Goal: Information Seeking & Learning: Learn about a topic

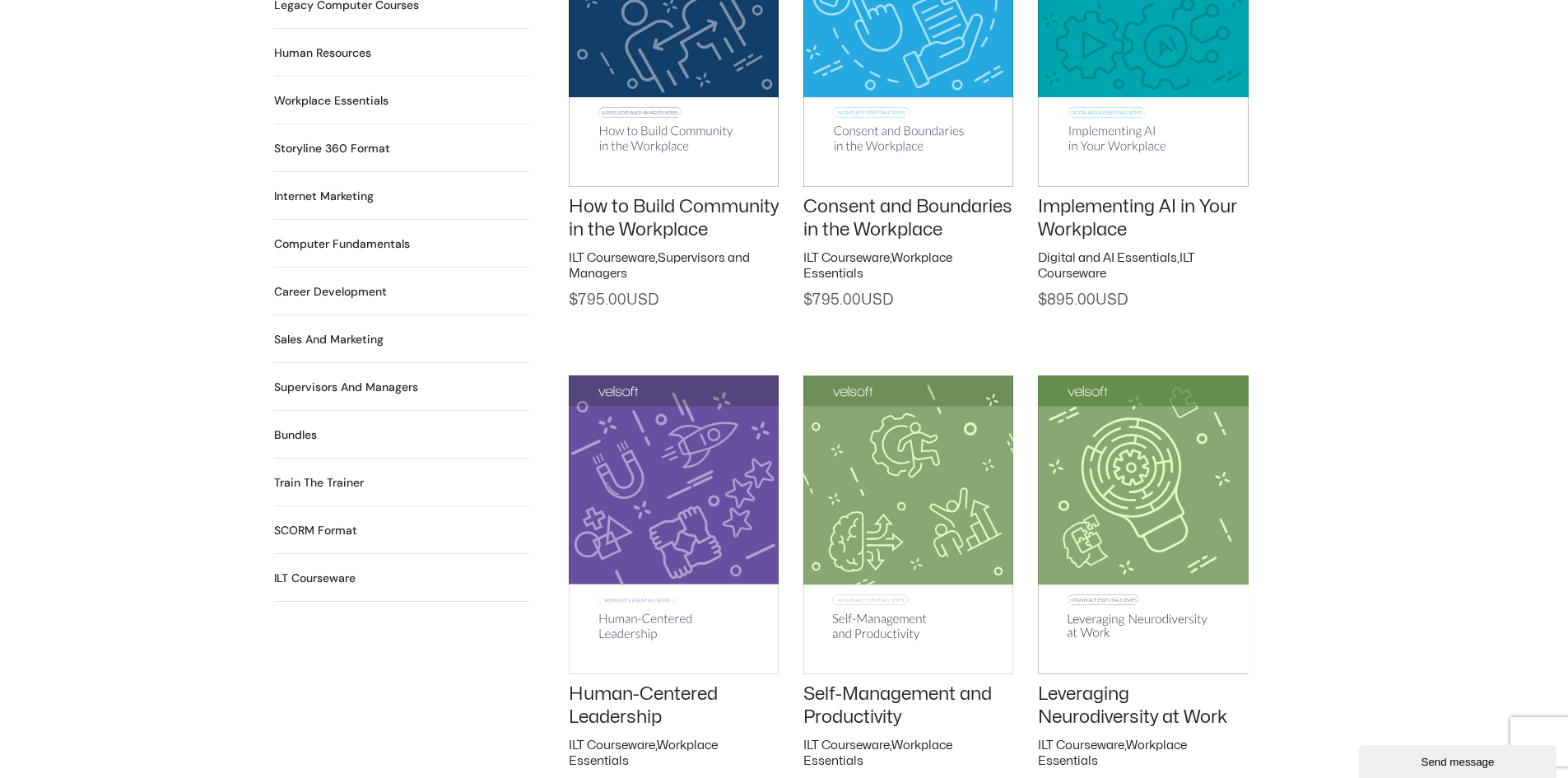
scroll to position [1400, 0]
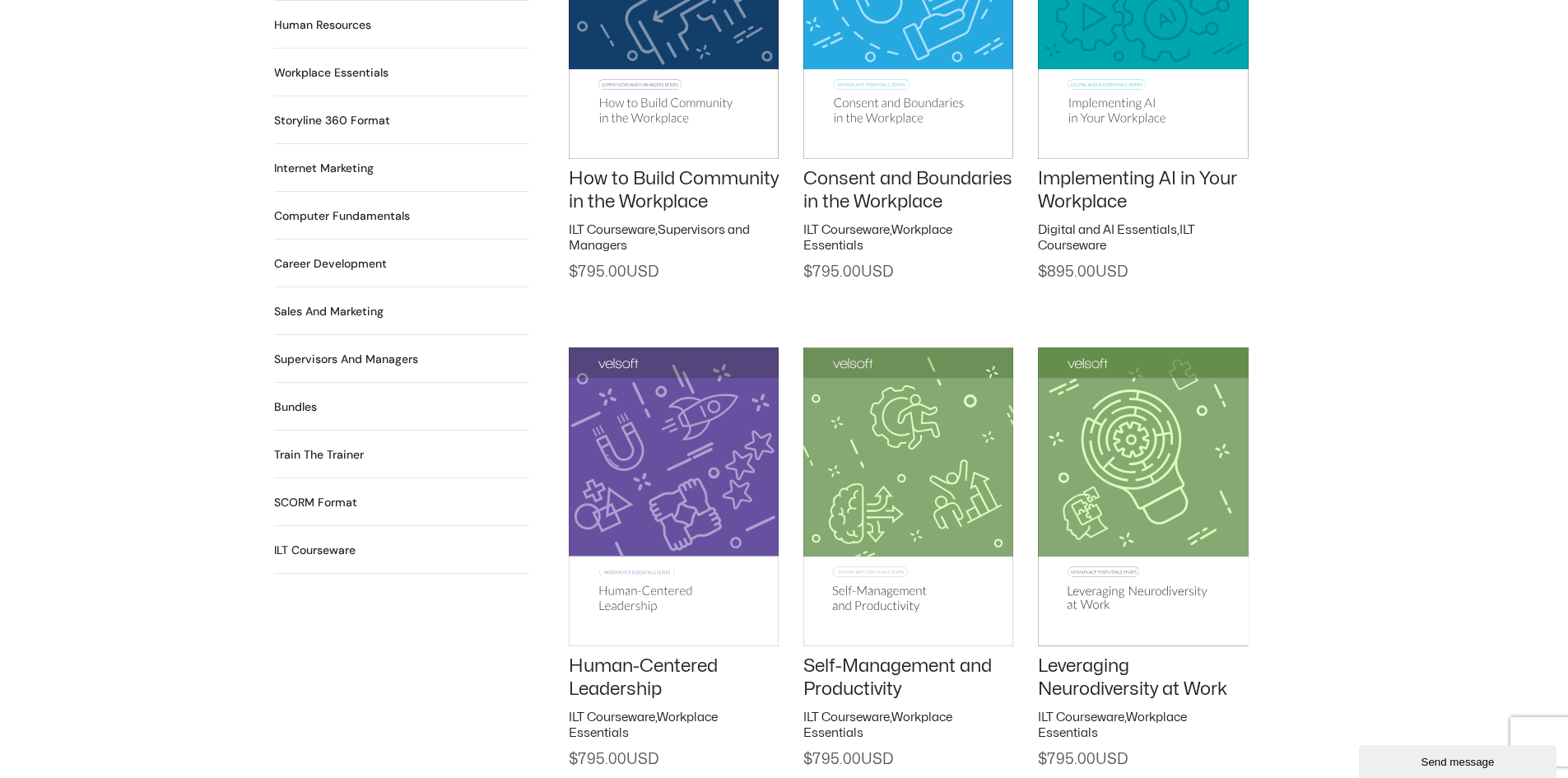
click at [324, 447] on h2 "Train the Trainer 29 Products" at bounding box center [319, 456] width 90 height 18
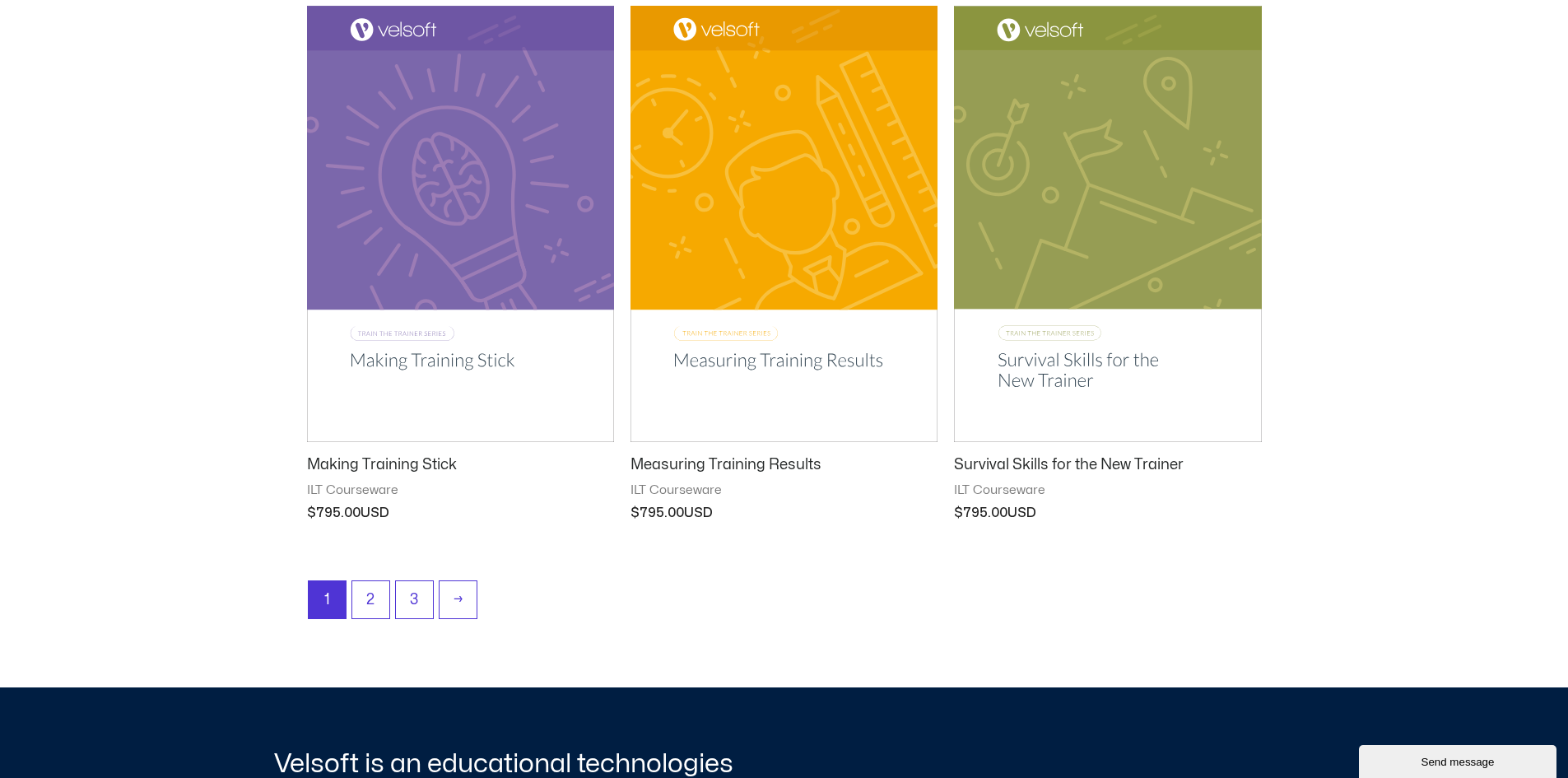
scroll to position [1894, 0]
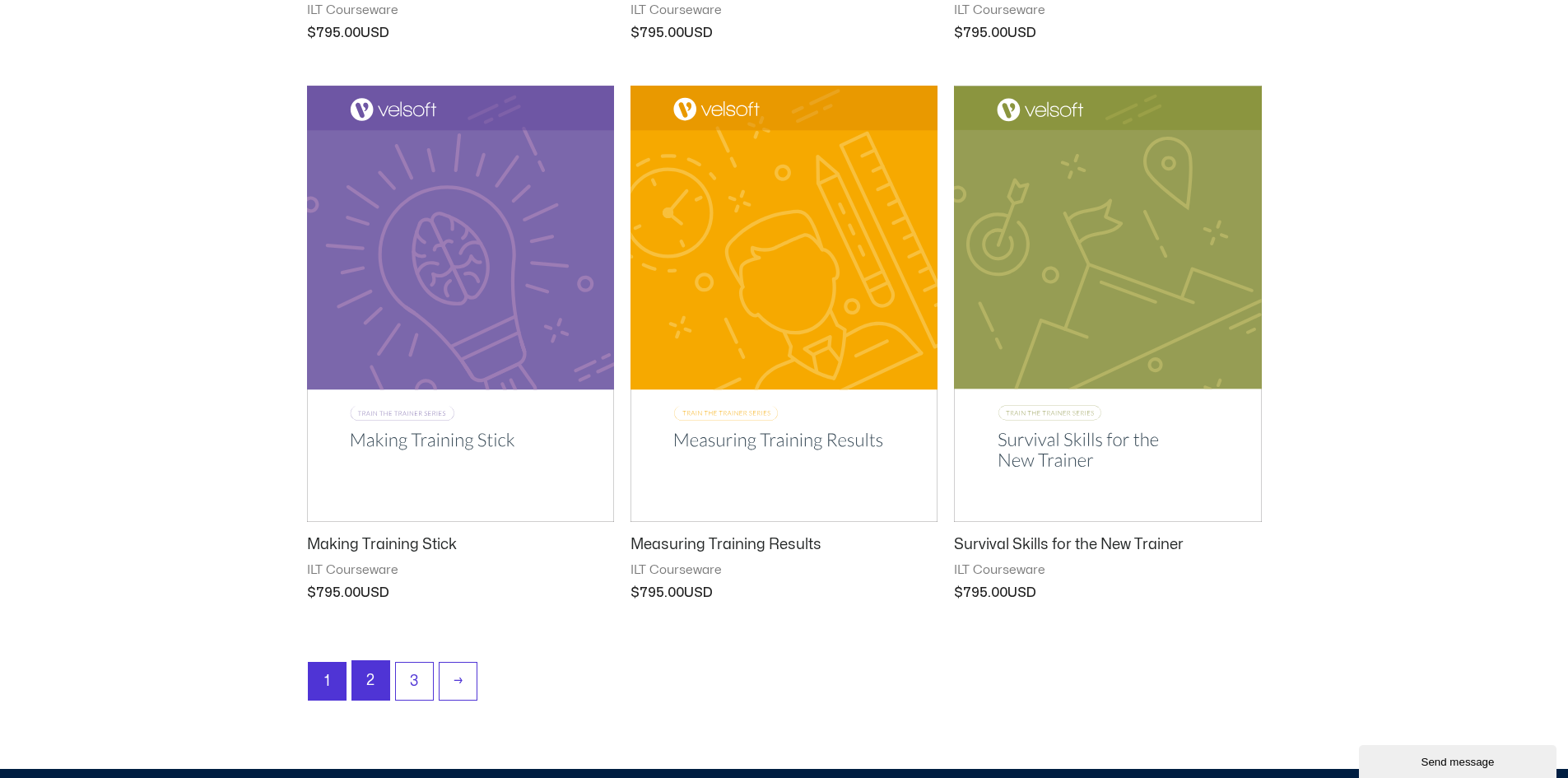
click at [368, 685] on link "2" at bounding box center [371, 680] width 37 height 39
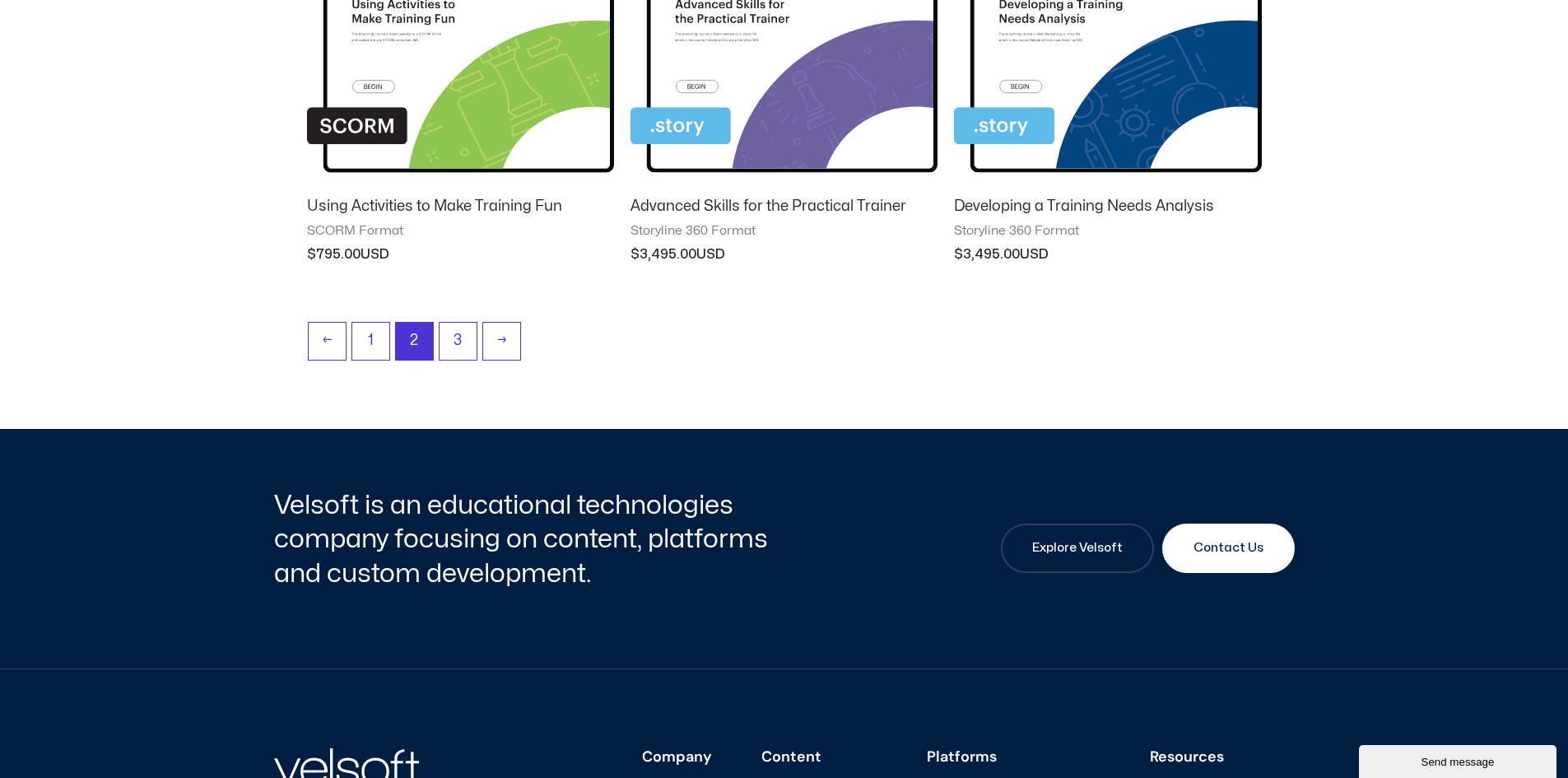
scroll to position [1730, 0]
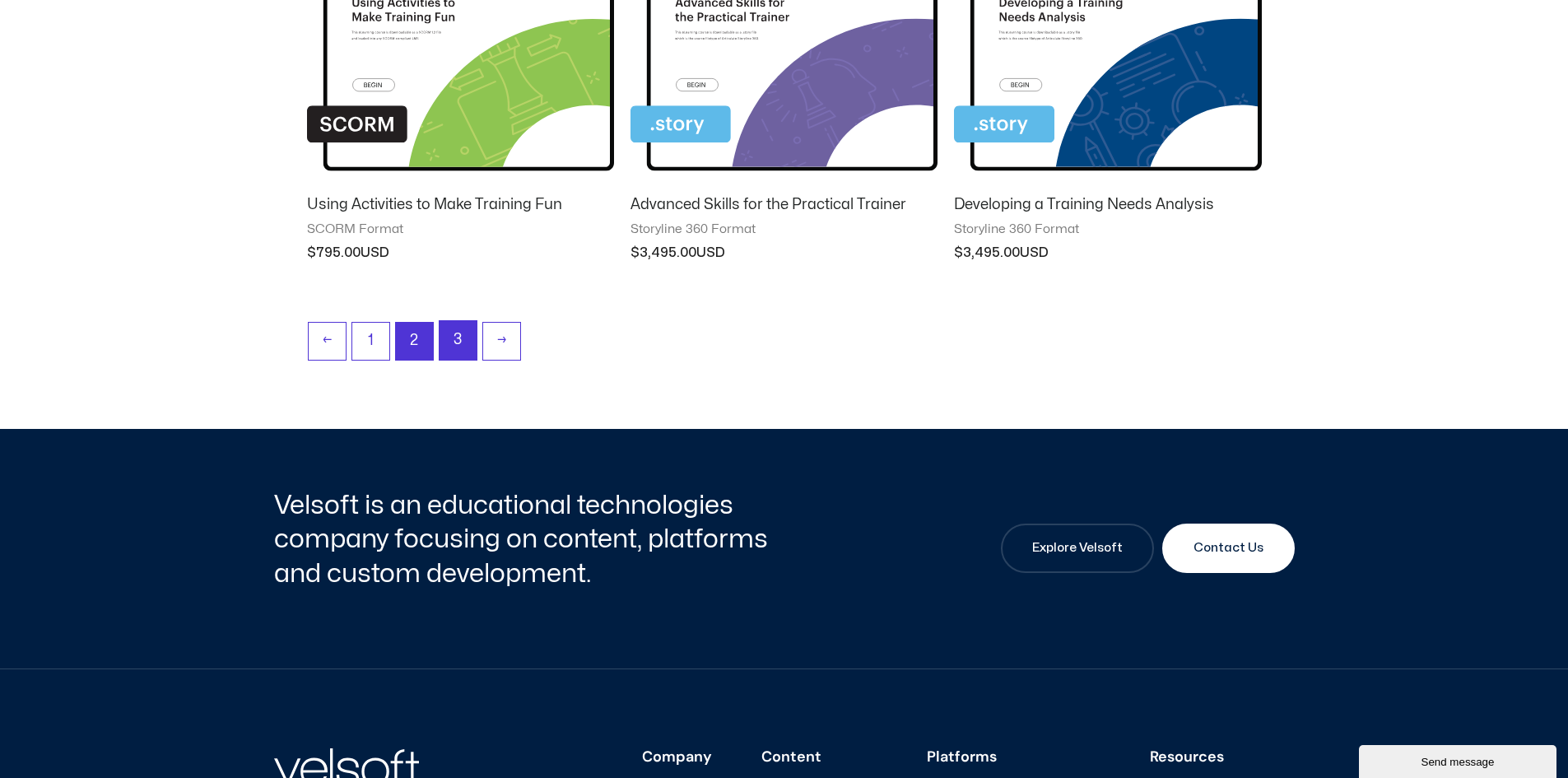
click at [453, 343] on link "3" at bounding box center [458, 340] width 37 height 39
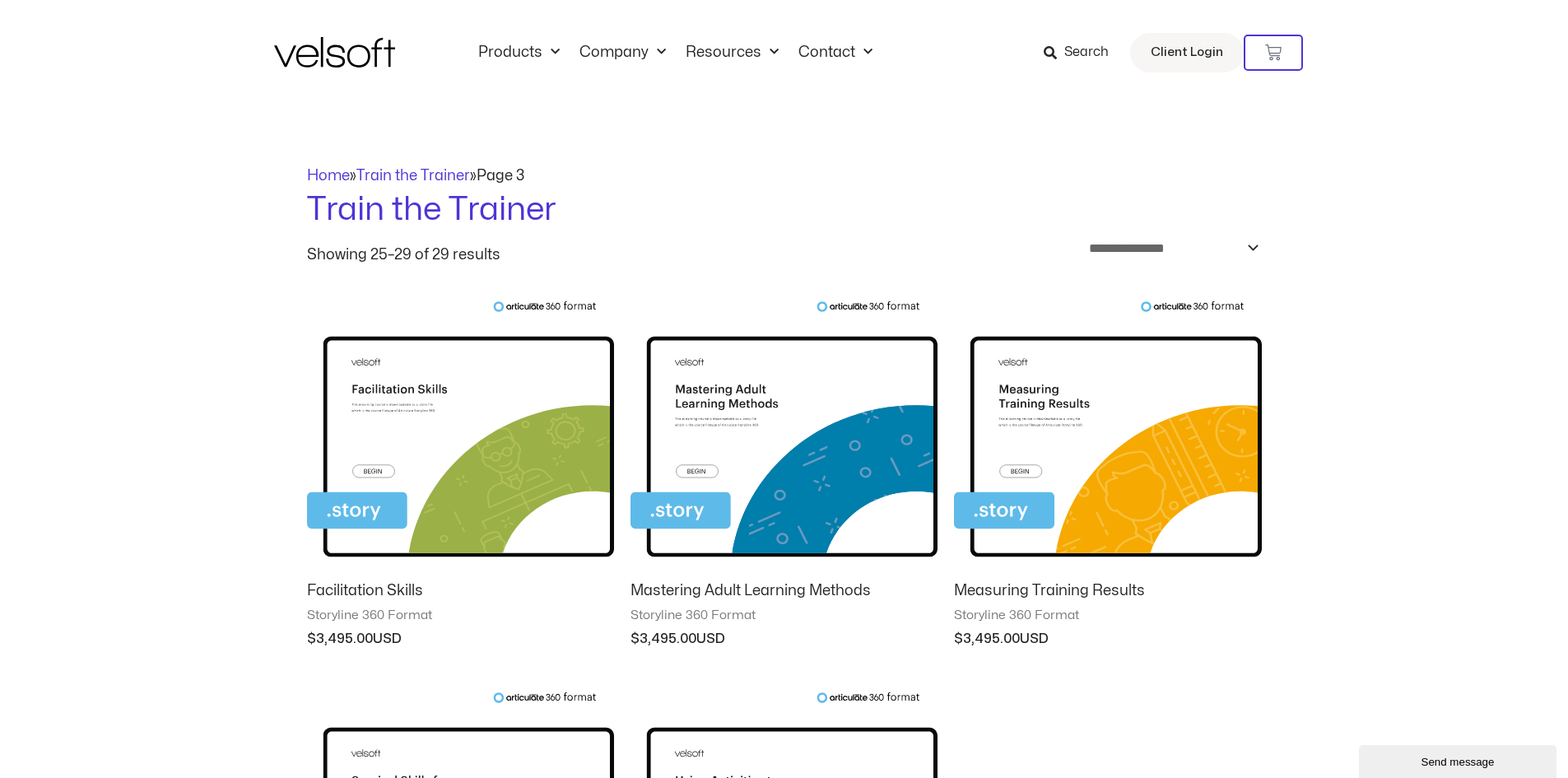
click at [333, 62] on img at bounding box center [334, 52] width 121 height 31
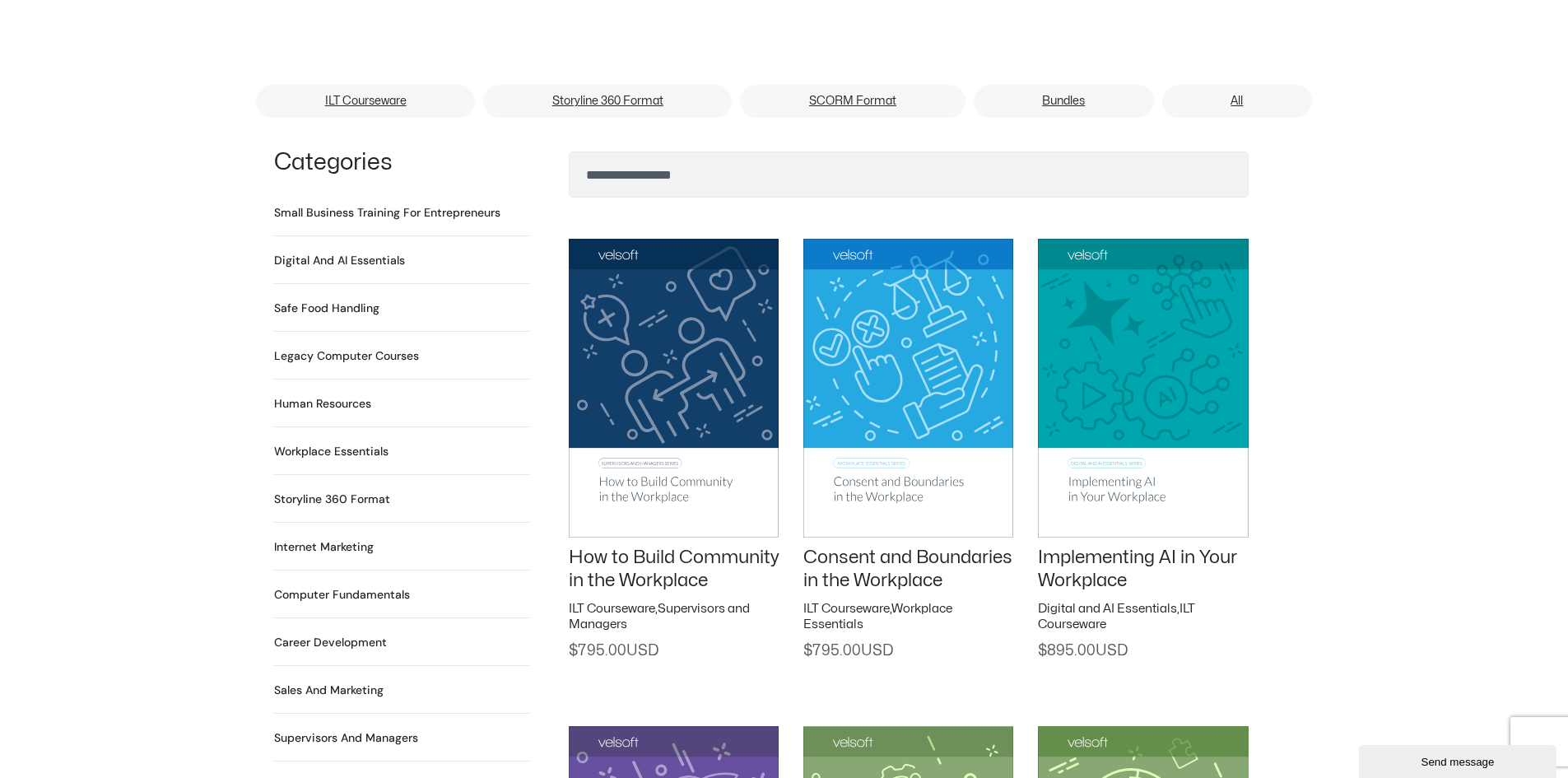
scroll to position [1071, 0]
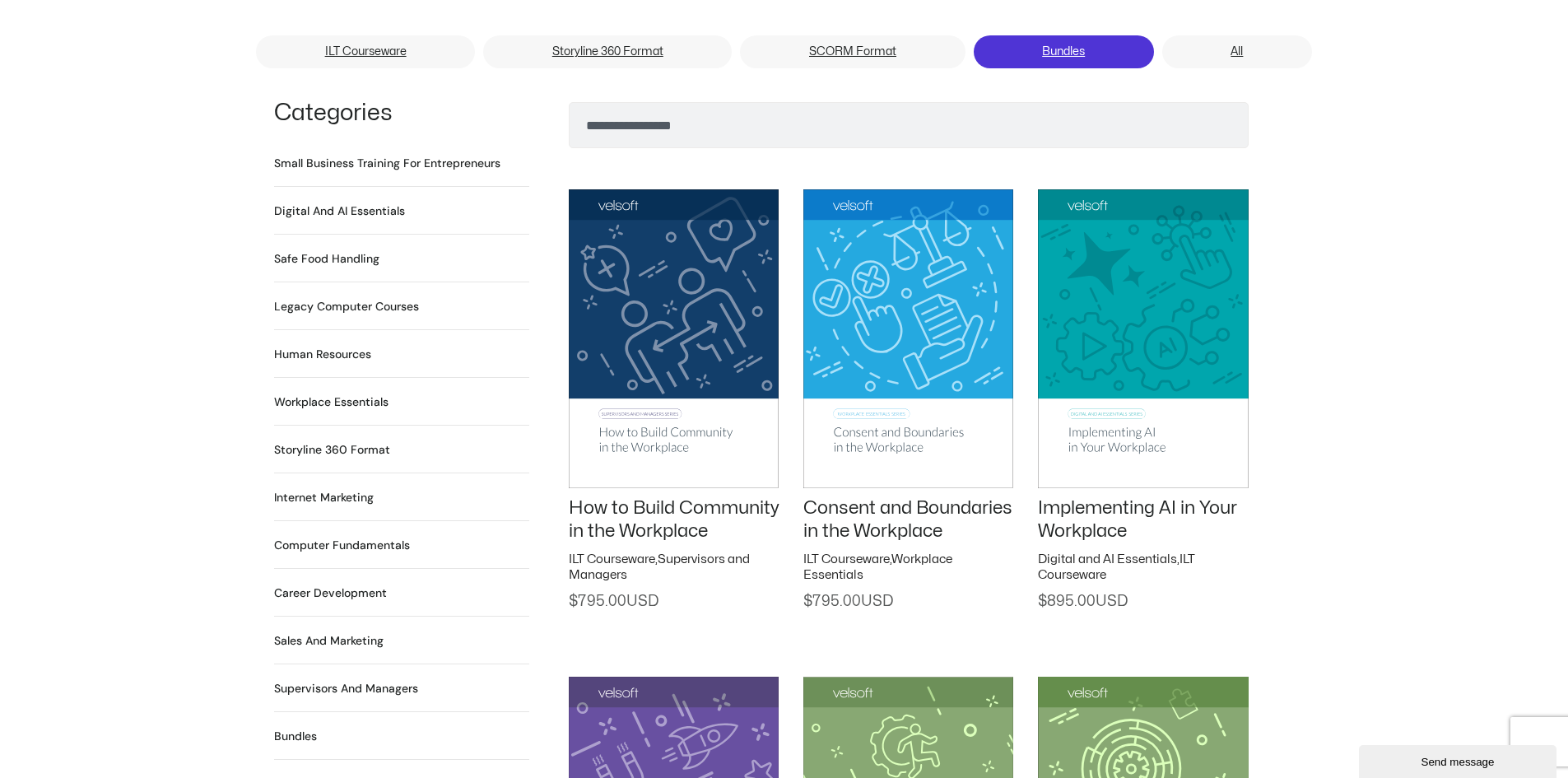
click at [1068, 35] on link "Bundles" at bounding box center [1064, 51] width 181 height 33
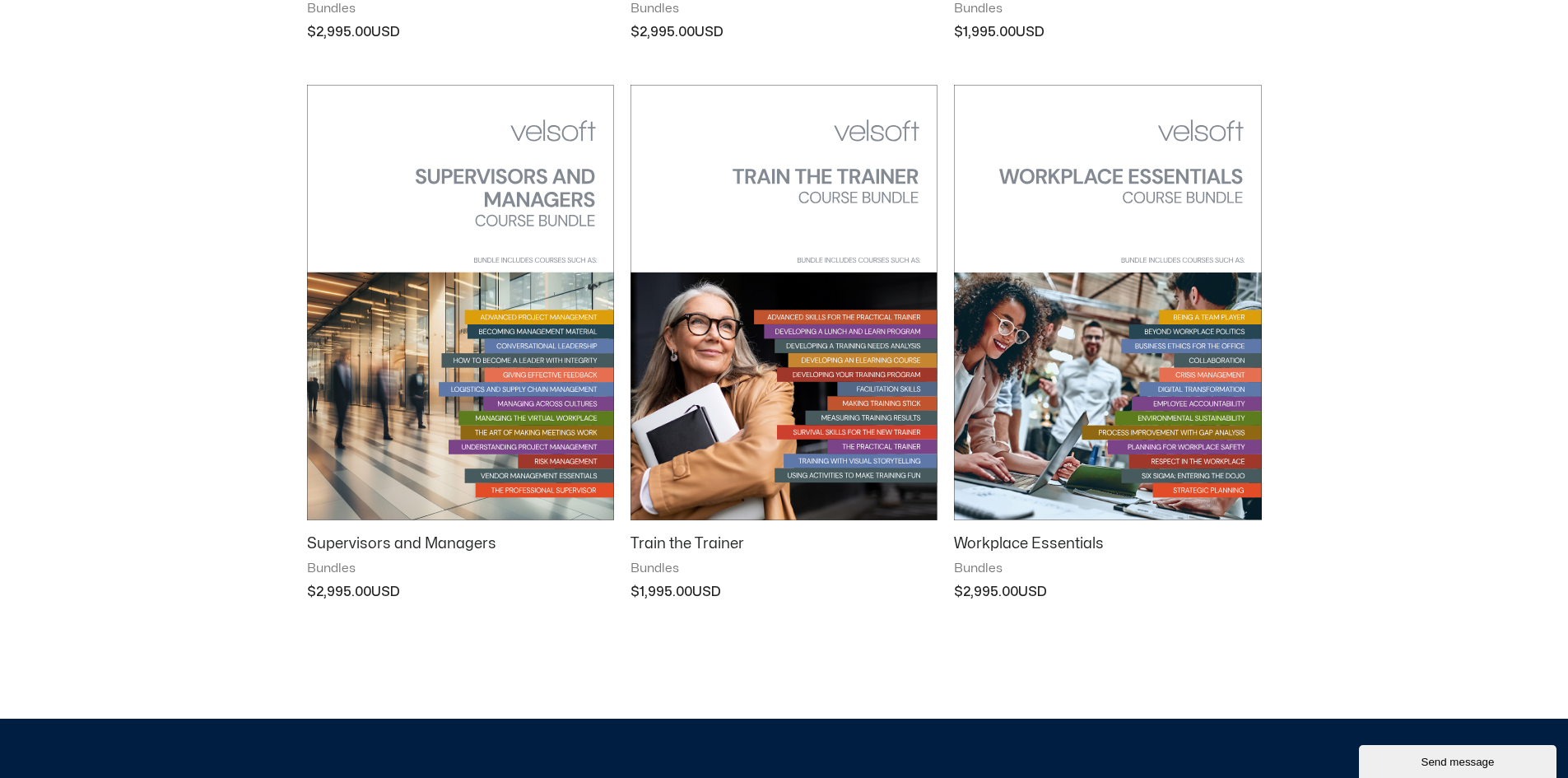
scroll to position [1894, 0]
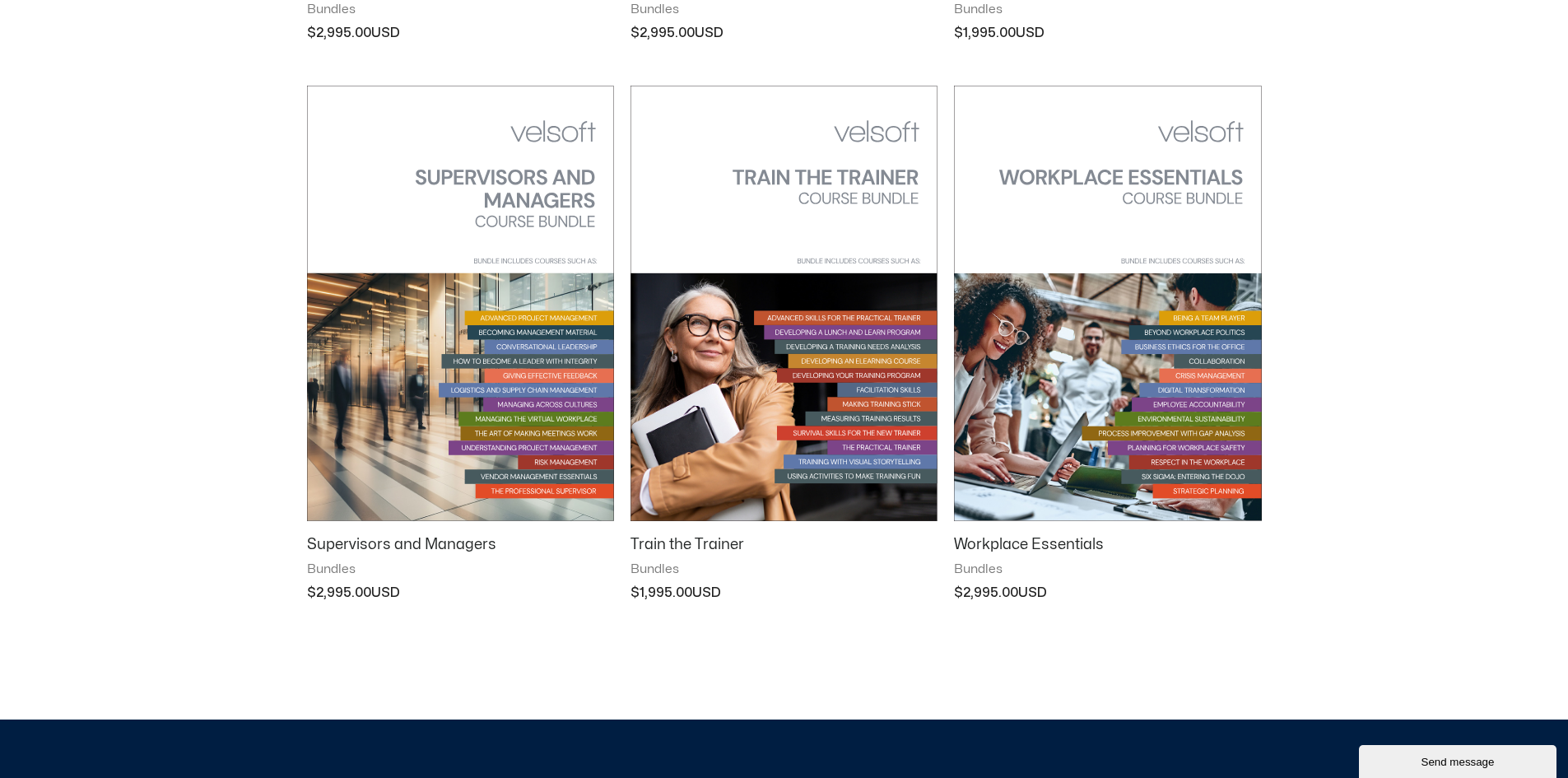
click at [815, 195] on img at bounding box center [784, 303] width 307 height 435
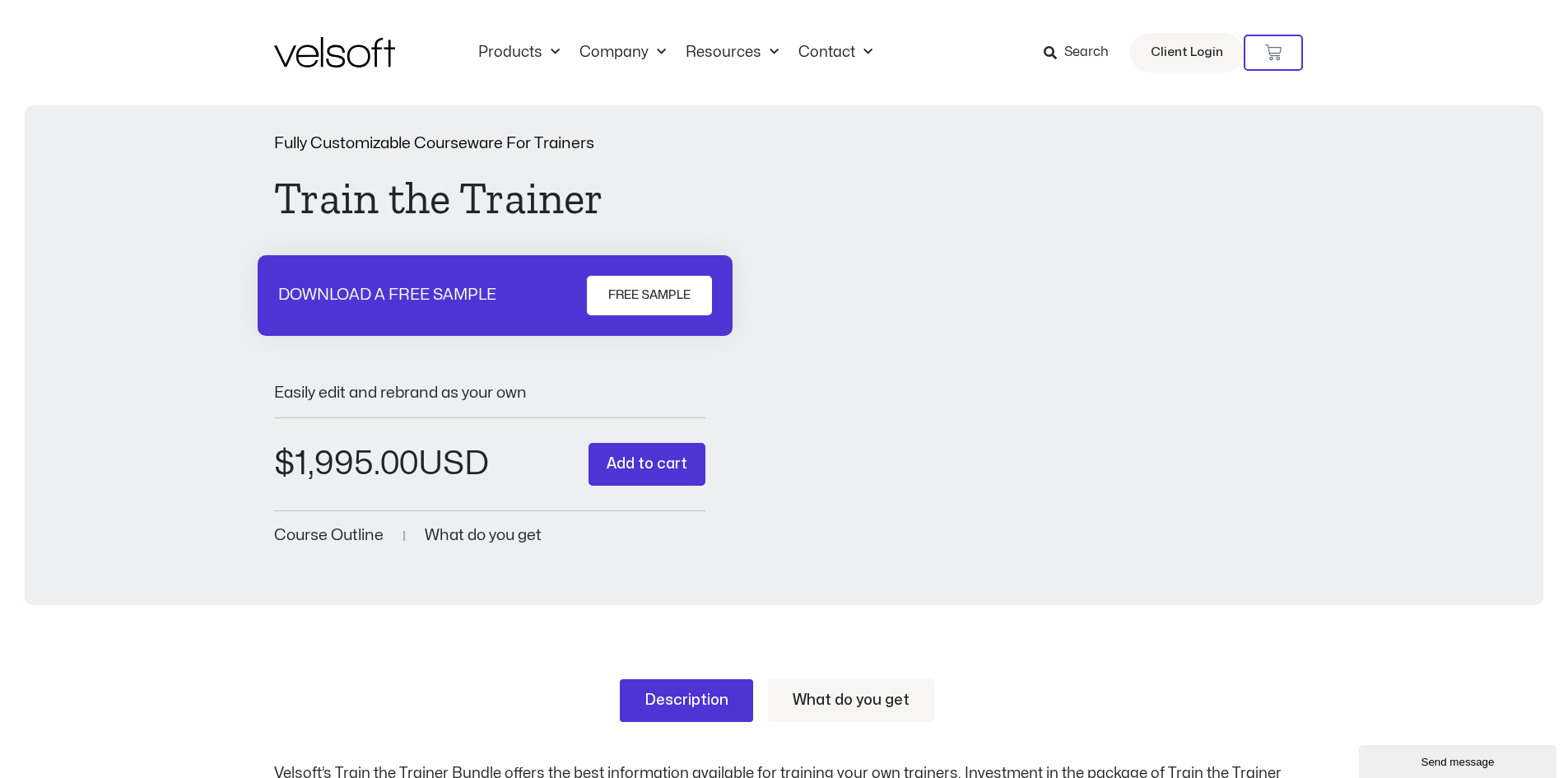
click at [341, 54] on img at bounding box center [334, 52] width 121 height 31
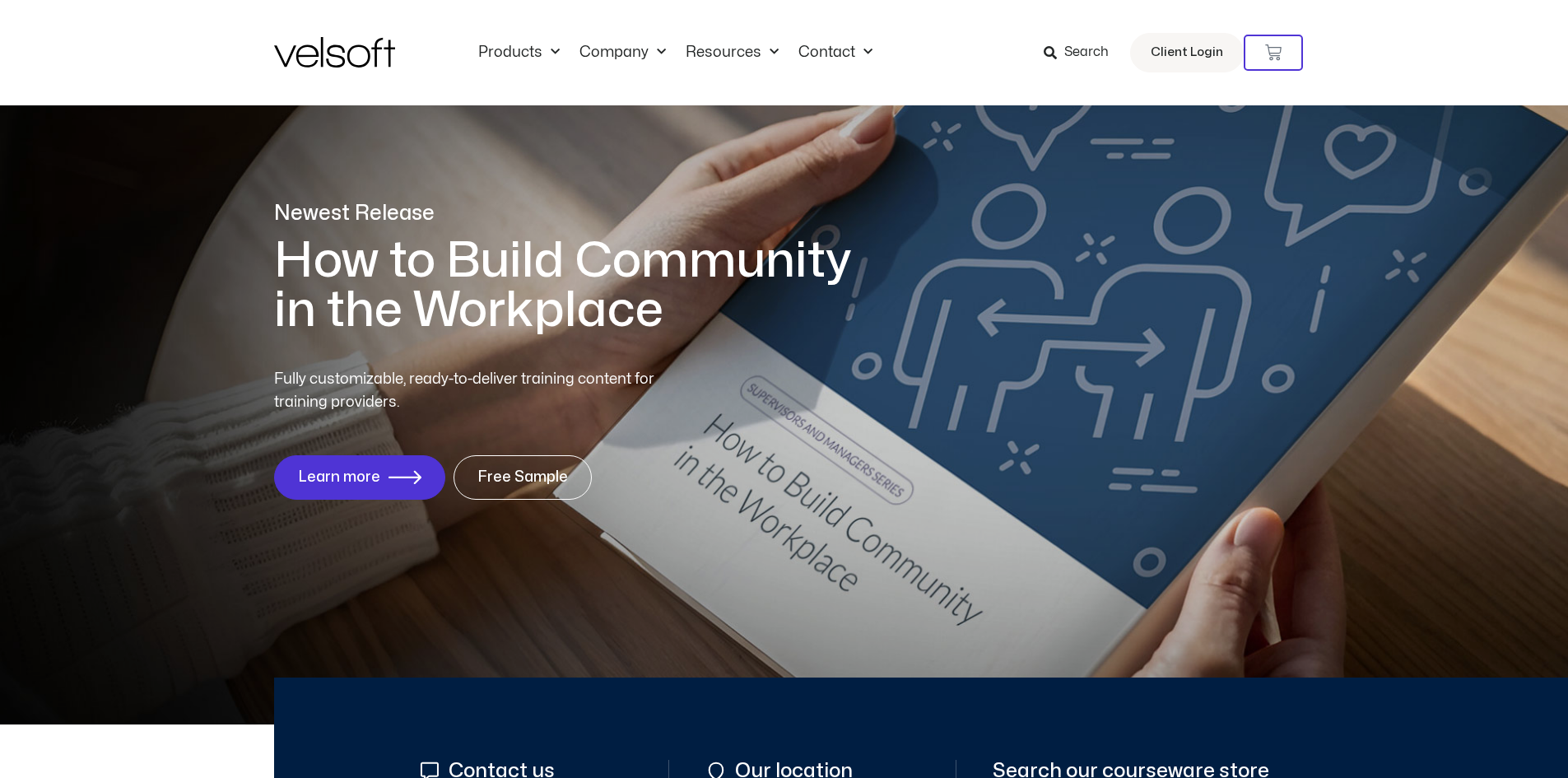
click at [1080, 53] on span "Search" at bounding box center [1086, 53] width 44 height 21
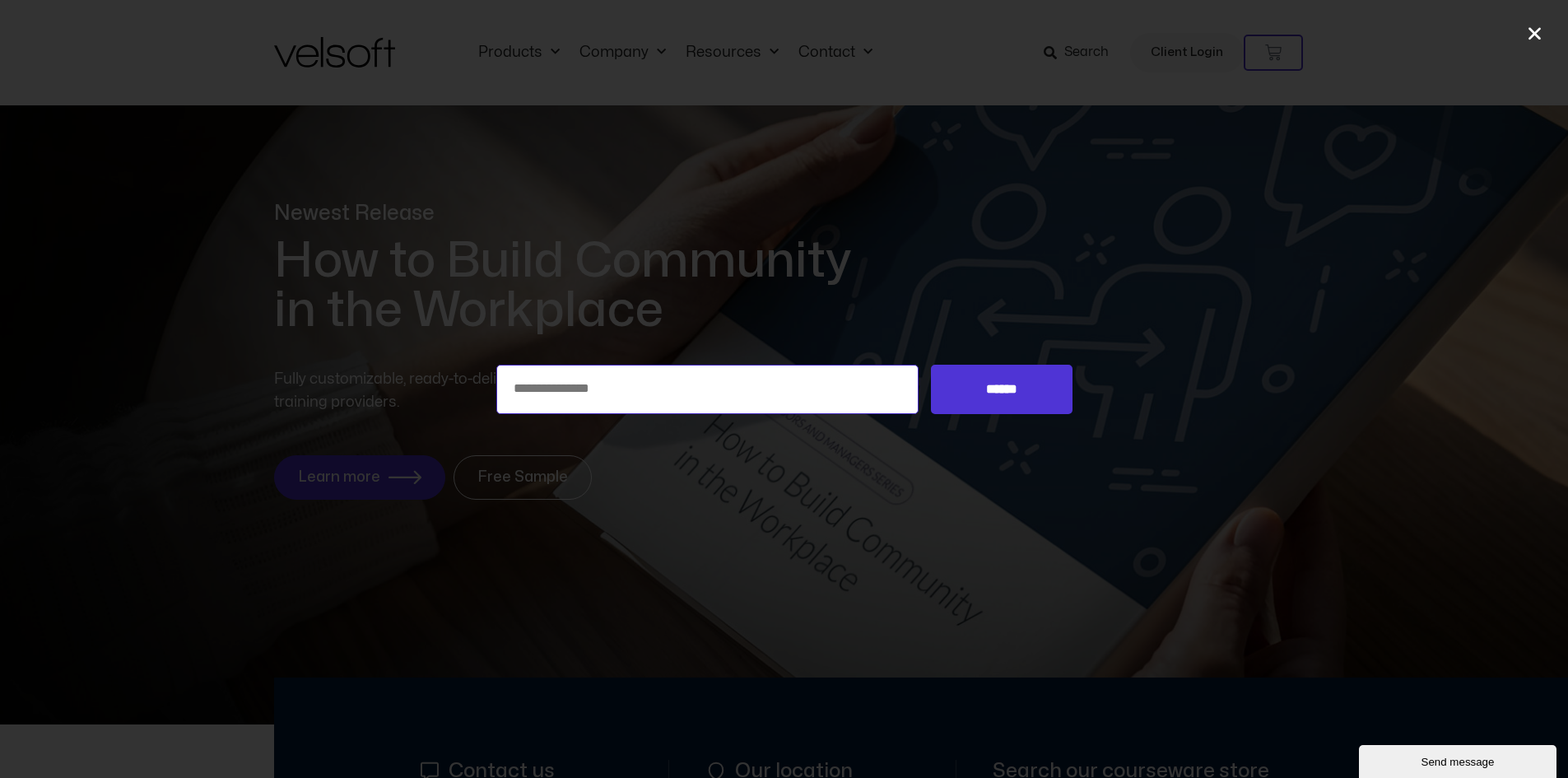
click at [546, 386] on input "Search for:" at bounding box center [708, 389] width 423 height 49
type input "**********"
click at [931, 365] on input "******" at bounding box center [1002, 389] width 141 height 49
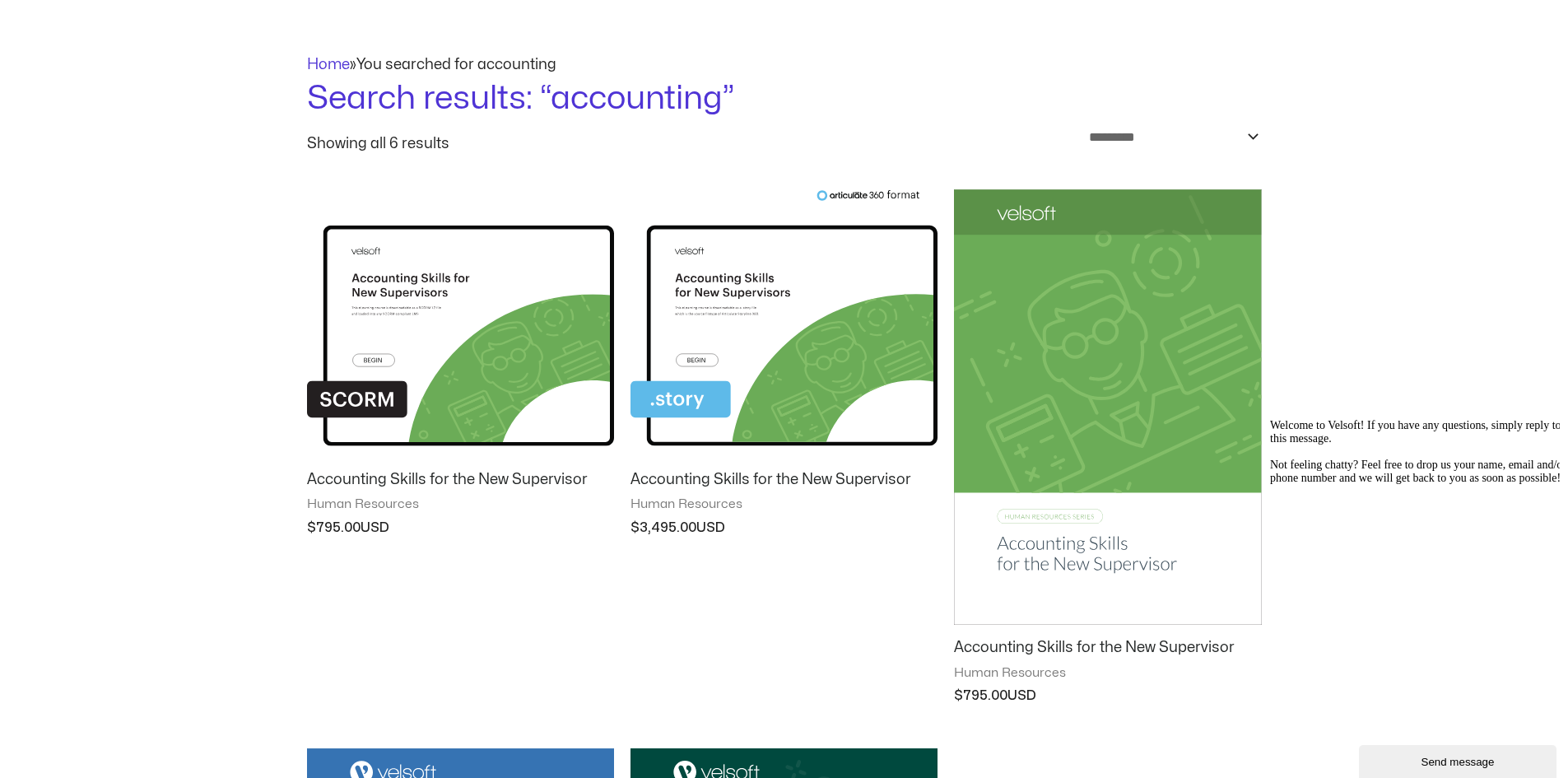
scroll to position [165, 0]
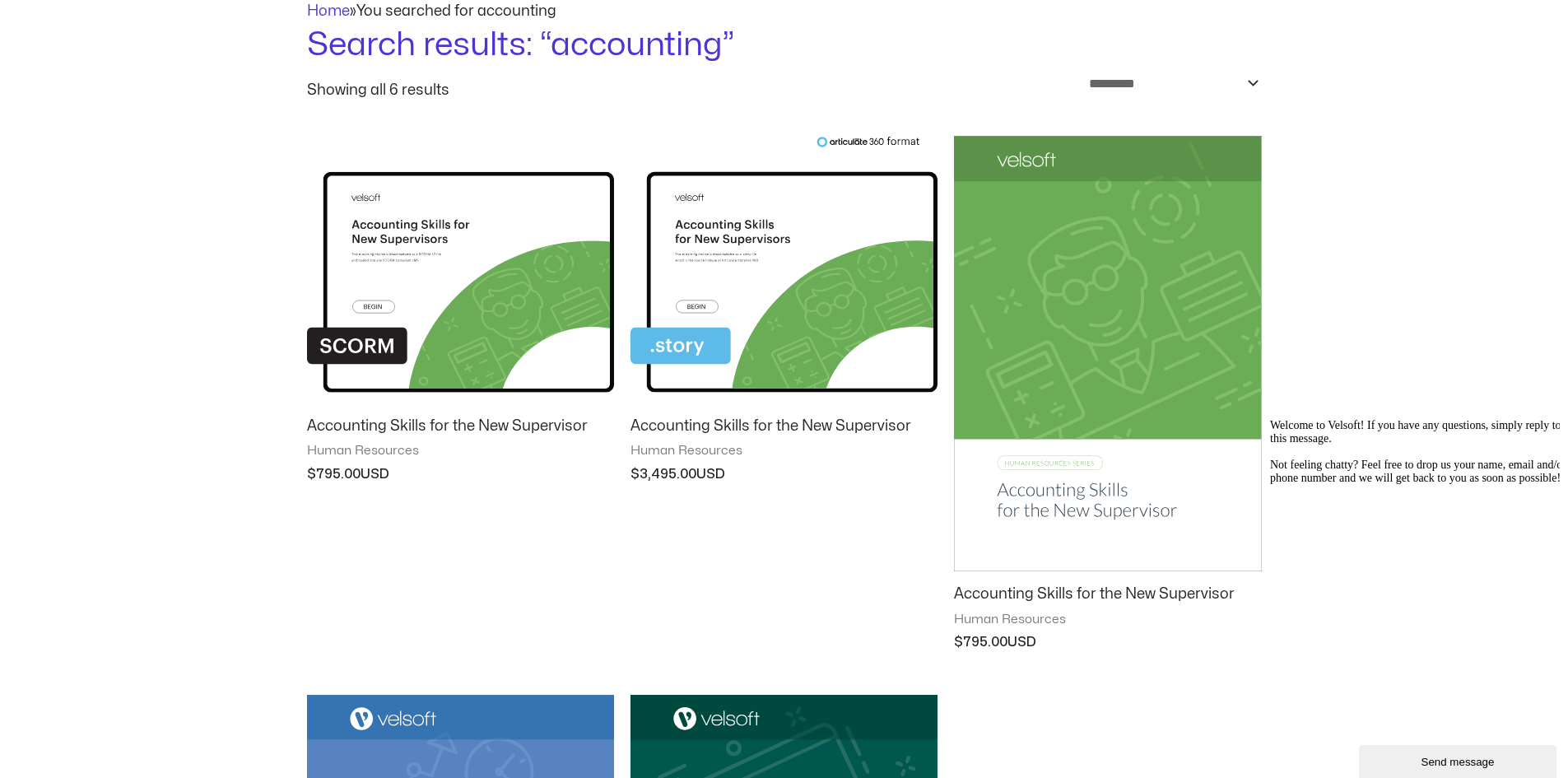
click at [756, 308] on img at bounding box center [784, 270] width 307 height 268
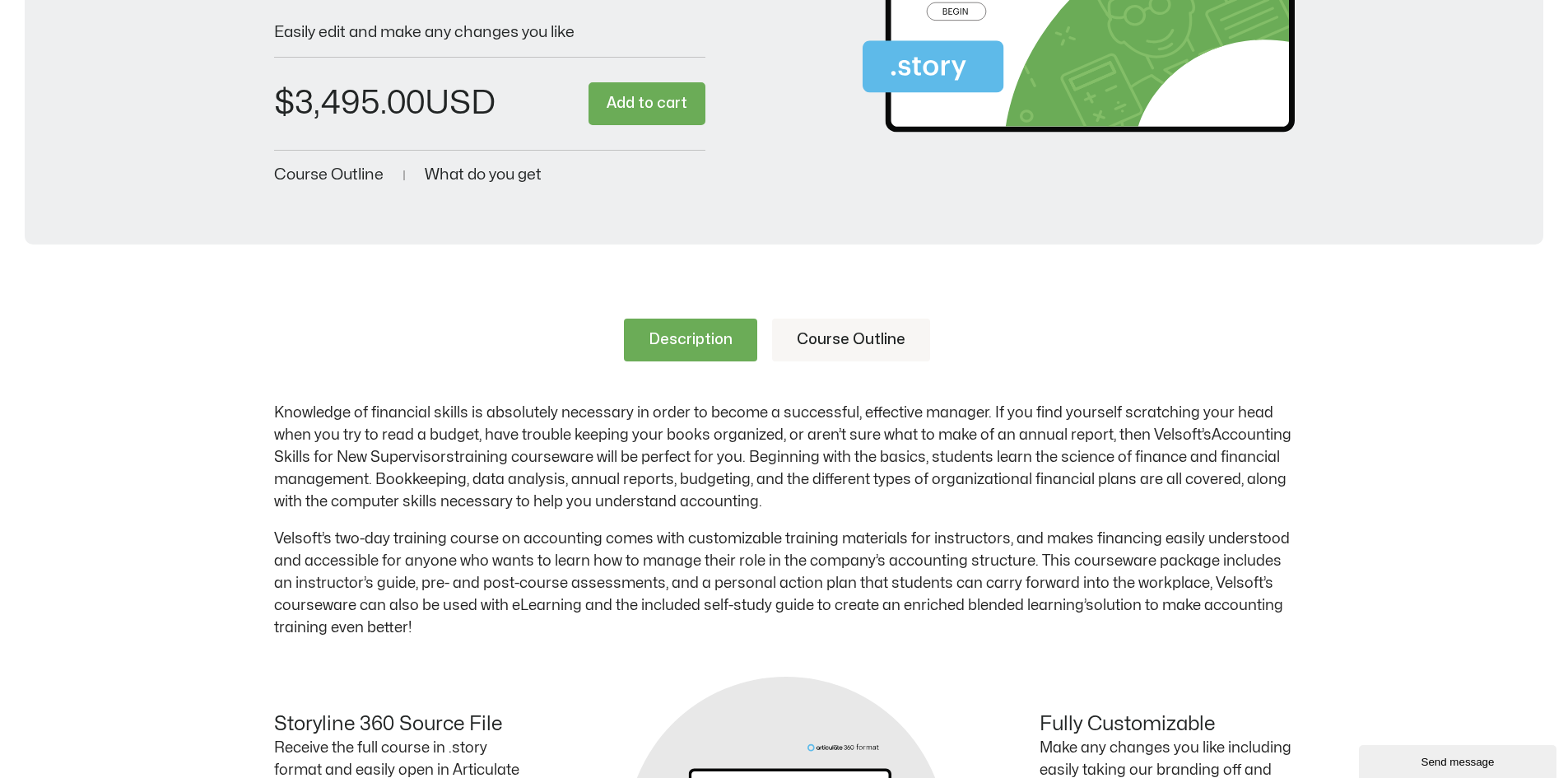
scroll to position [411, 0]
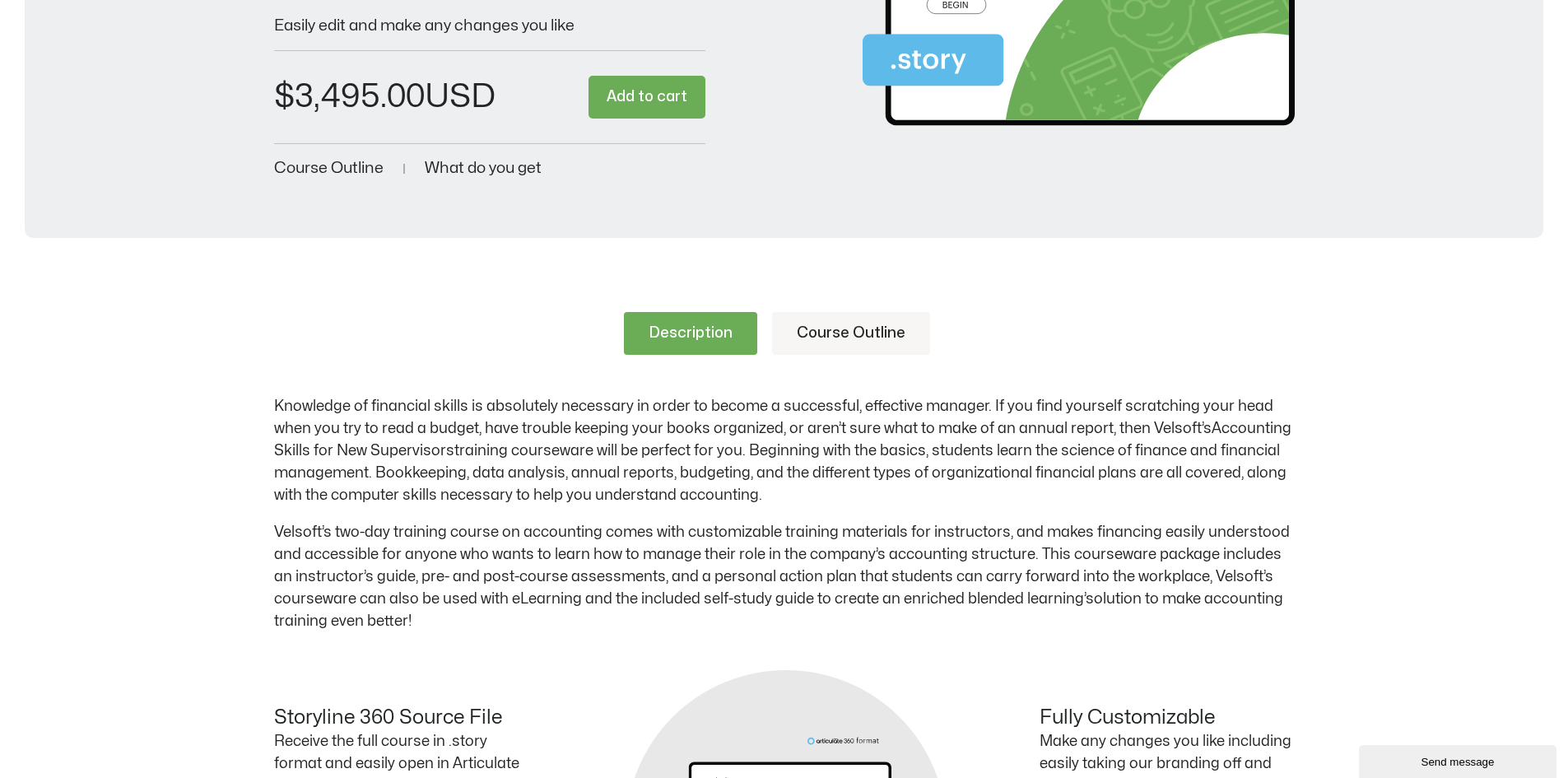
click at [851, 330] on link "Course Outline" at bounding box center [851, 333] width 158 height 43
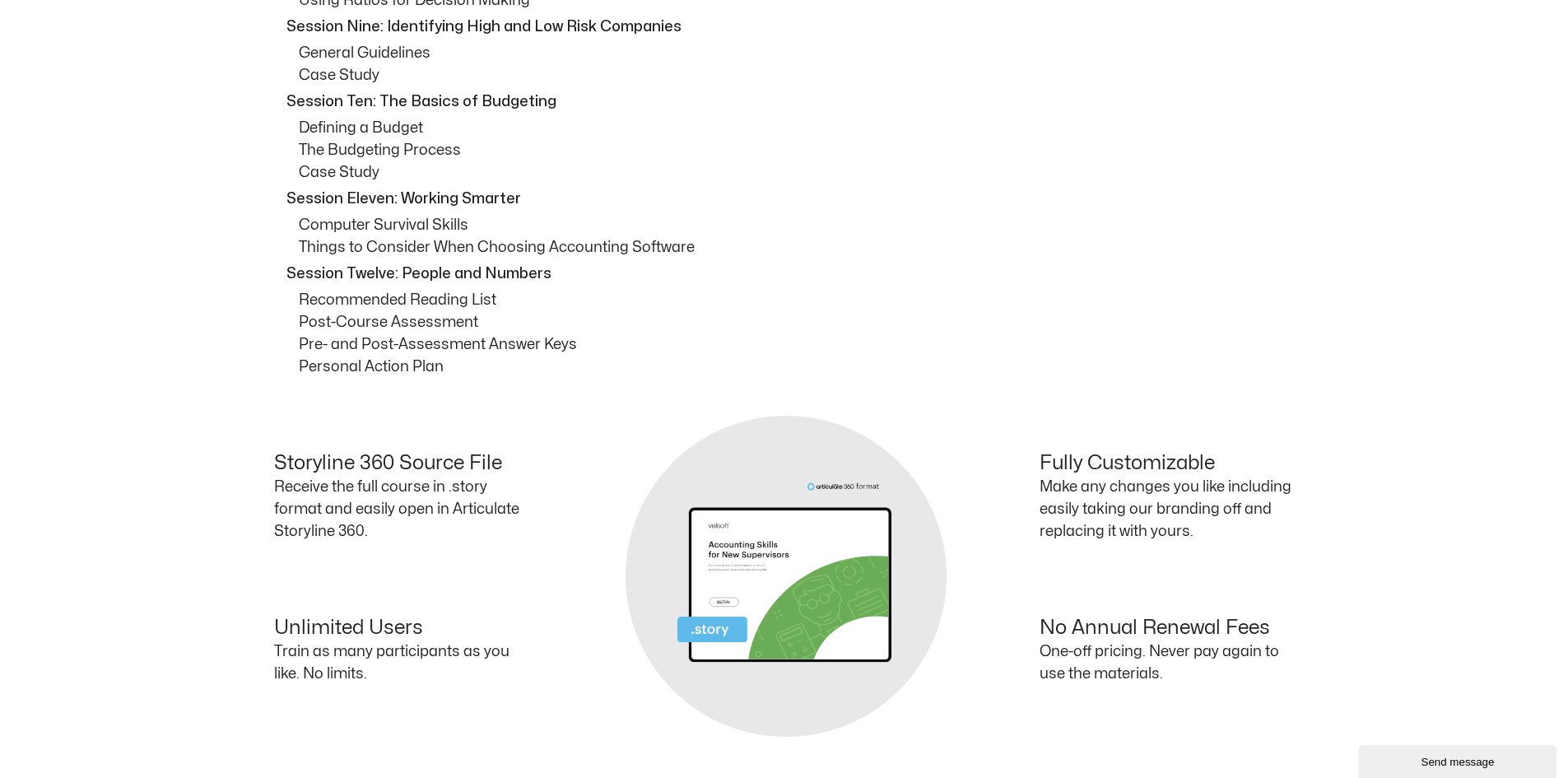
scroll to position [1647, 0]
